Goal: Task Accomplishment & Management: Use online tool/utility

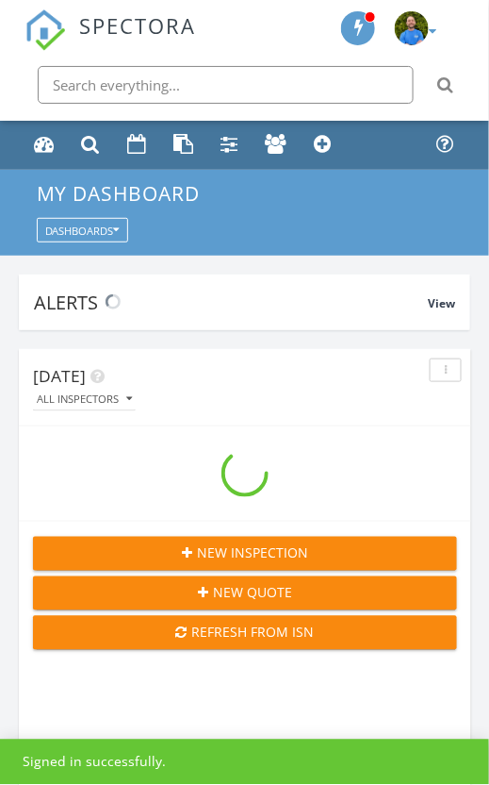
scroll to position [3254, 519]
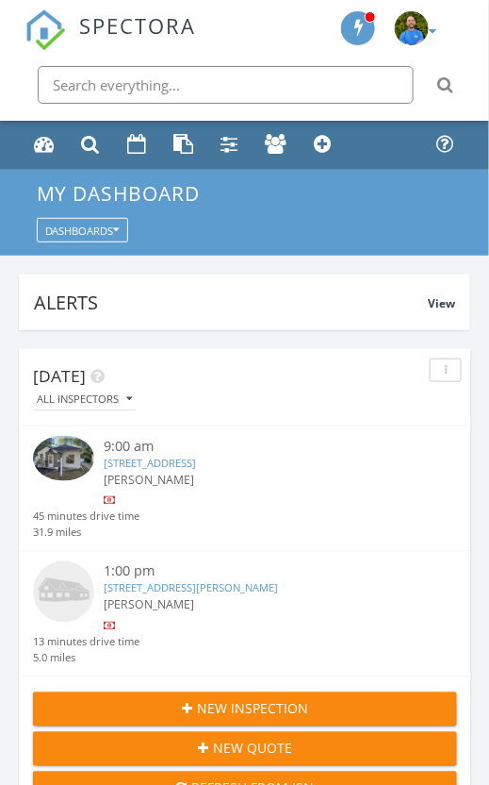
click at [164, 461] on link "719 W 39th St, Minneapolis, MN 55409" at bounding box center [150, 462] width 92 height 14
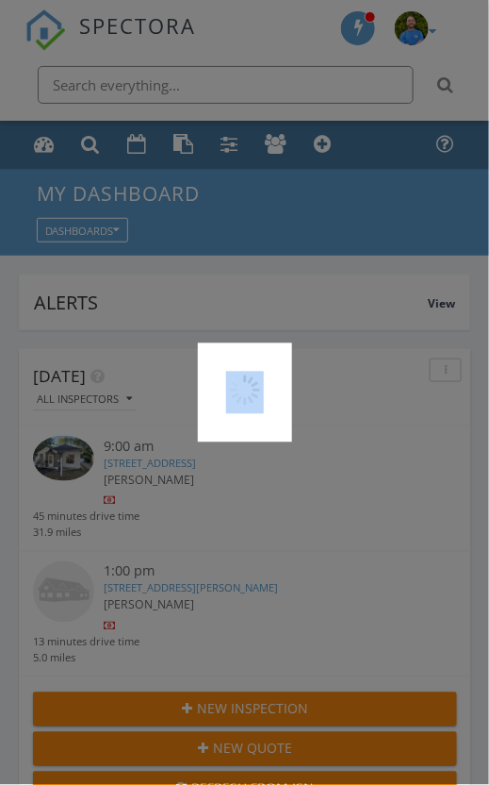
click at [164, 461] on div at bounding box center [244, 392] width 489 height 785
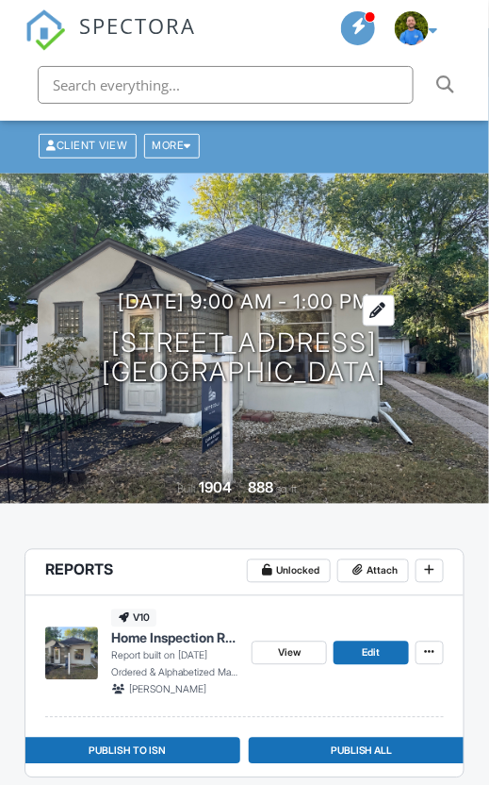
scroll to position [94, 0]
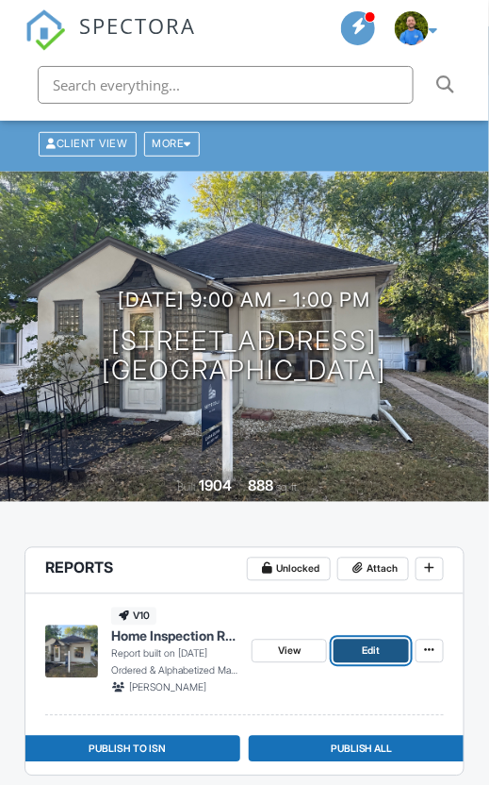
click at [366, 646] on span "Edit" at bounding box center [372, 651] width 18 height 17
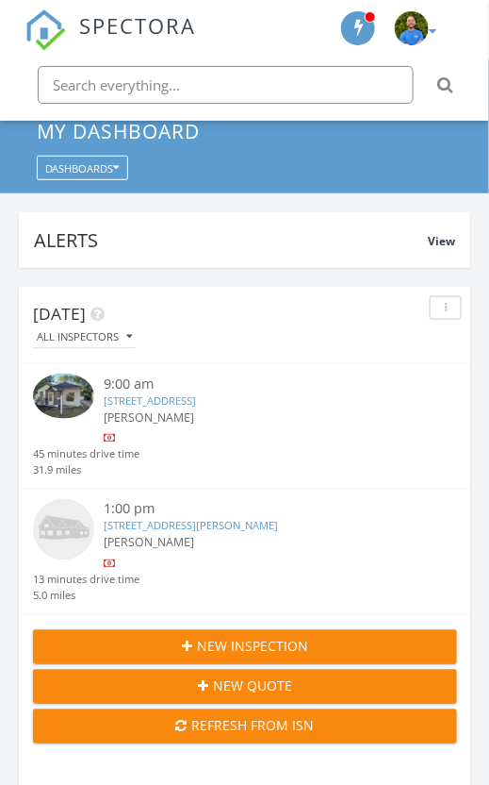
scroll to position [62, 0]
click at [131, 396] on link "719 W 39th St, Minneapolis, MN 55409" at bounding box center [150, 400] width 92 height 14
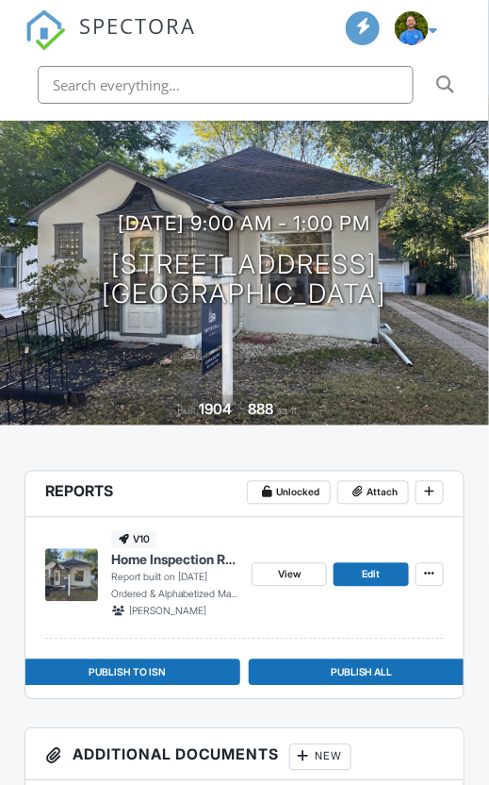
scroll to position [188, 0]
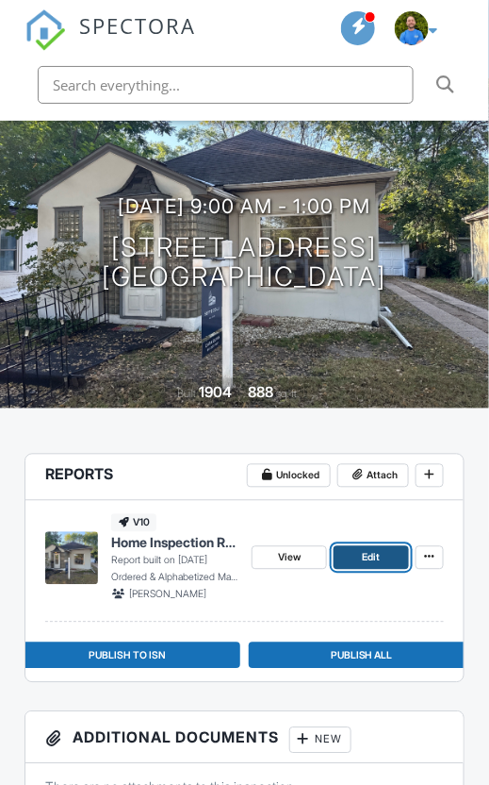
click at [374, 555] on span "Edit" at bounding box center [372, 558] width 18 height 17
